Goal: Task Accomplishment & Management: Manage account settings

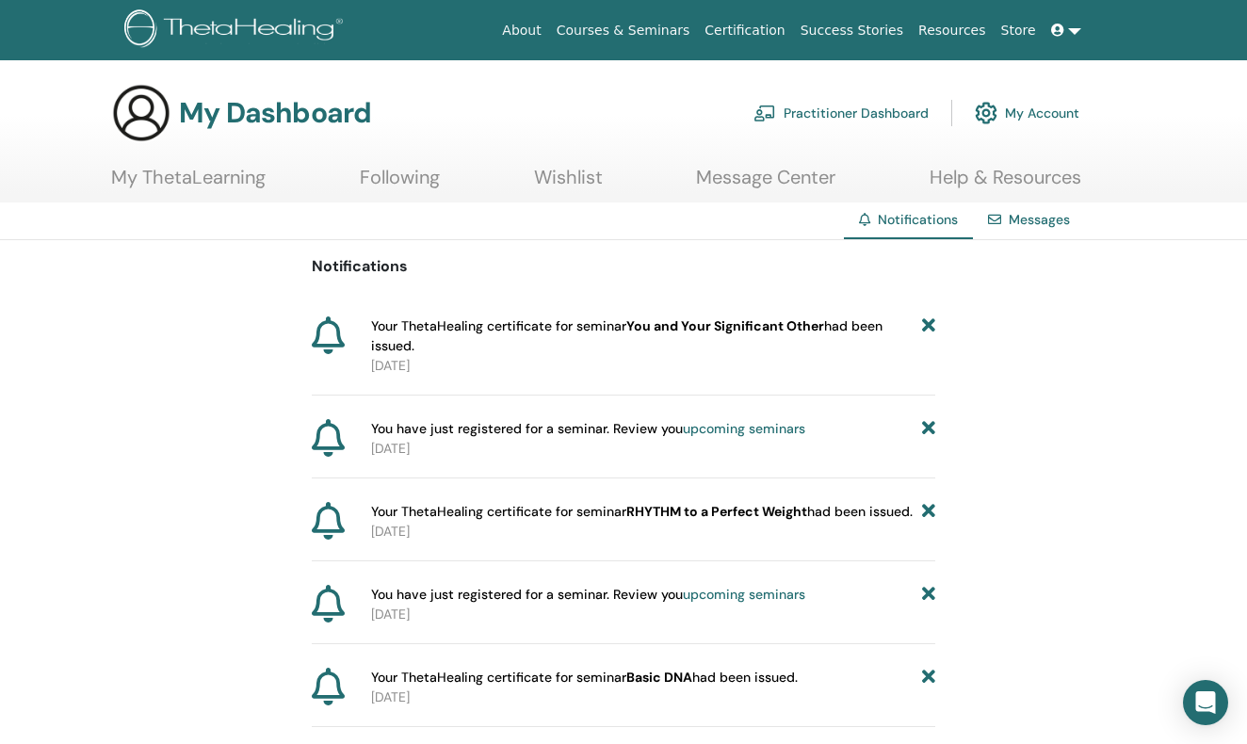
click at [1043, 220] on link "Messages" at bounding box center [1039, 219] width 61 height 17
click at [887, 111] on link "Practitioner Dashboard" at bounding box center [841, 112] width 175 height 41
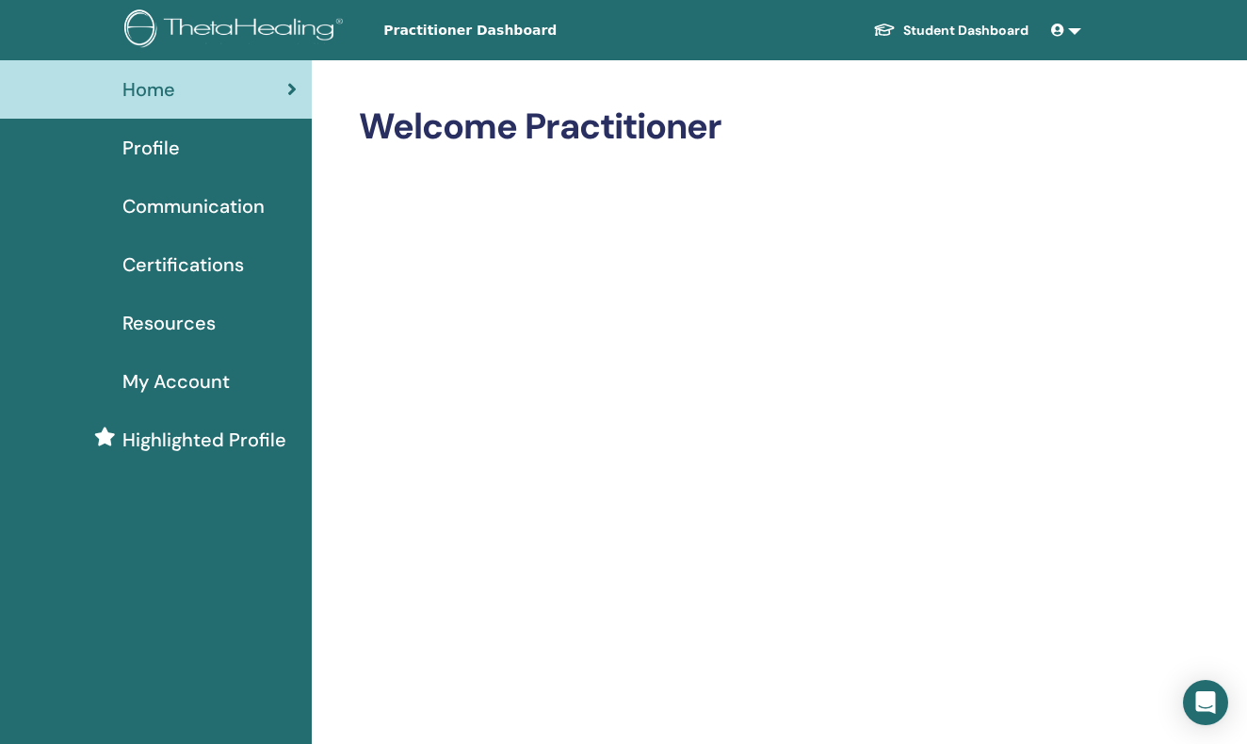
click at [204, 268] on span "Certifications" at bounding box center [183, 265] width 122 height 28
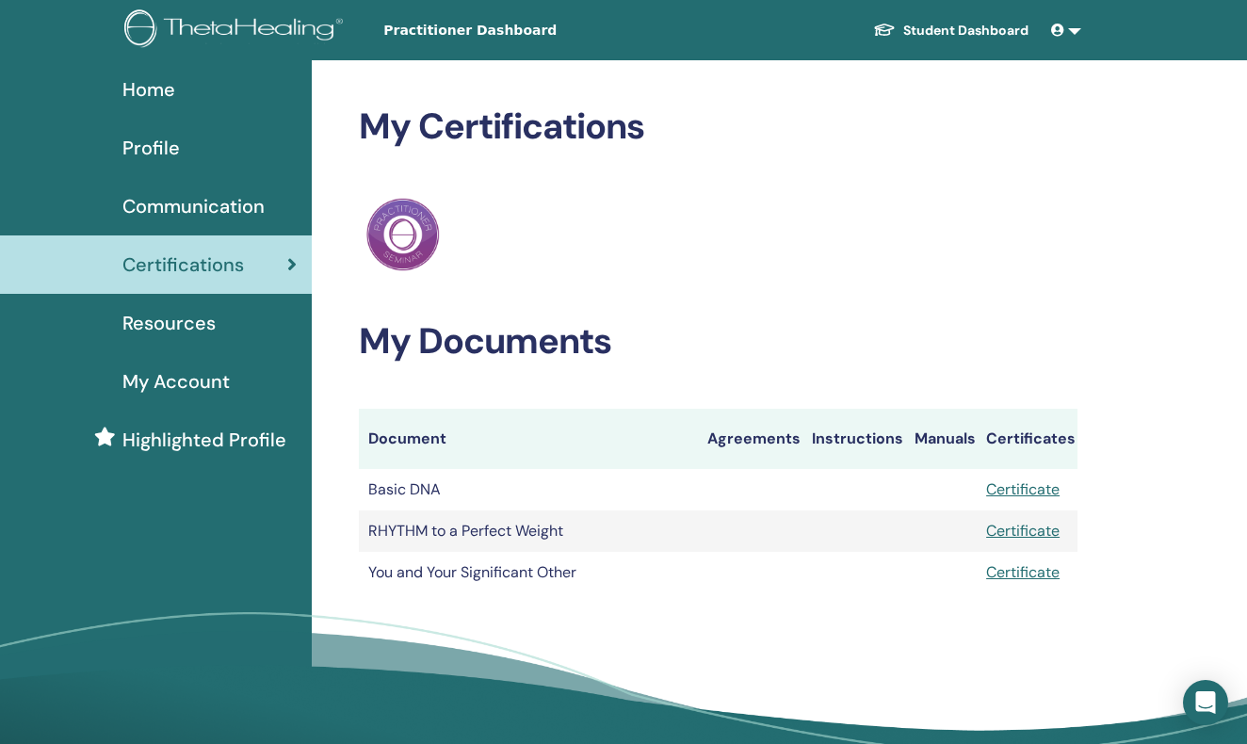
click at [1025, 490] on link "Certificate" at bounding box center [1022, 490] width 73 height 20
click at [1038, 525] on link "Certificate" at bounding box center [1022, 531] width 73 height 20
click at [1038, 571] on link "Certificate" at bounding box center [1022, 572] width 73 height 20
